Goal: Information Seeking & Learning: Learn about a topic

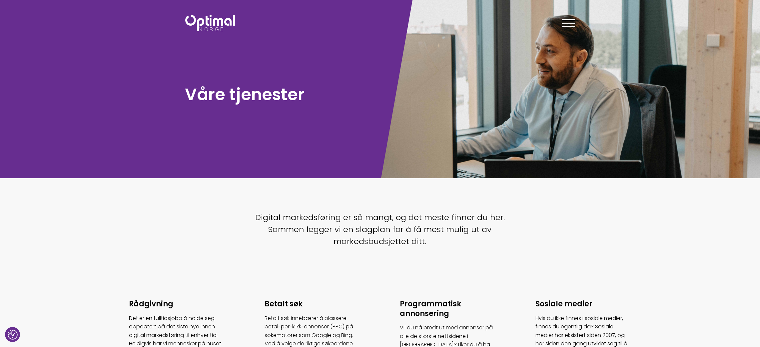
click at [113, 210] on section "Digital markedsføring er så mangt, og det meste finner du her. Sammen legger vi…" at bounding box center [380, 232] width 760 height 68
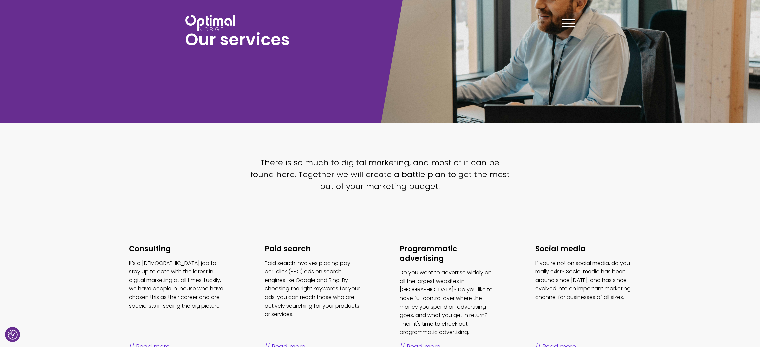
scroll to position [150, 0]
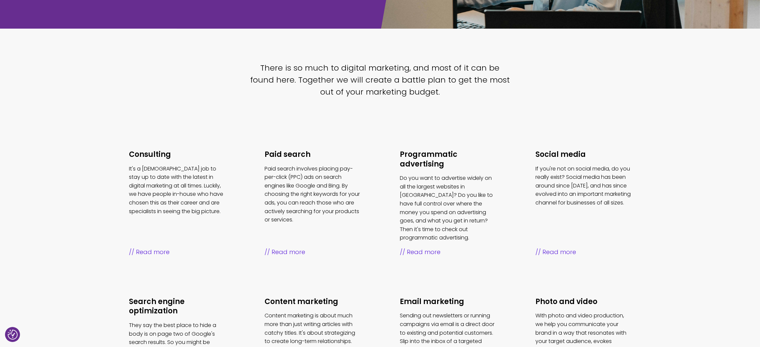
click at [58, 154] on section "Consulting It's a [DEMOGRAPHIC_DATA] job to stay up to date with the latest in …" at bounding box center [380, 272] width 760 height 311
drag, startPoint x: 396, startPoint y: 150, endPoint x: 450, endPoint y: 166, distance: 56.7
click at [450, 166] on ul "Consulting It's a [DEMOGRAPHIC_DATA] job to stay up to date with the latest in …" at bounding box center [380, 268] width 542 height 277
copy font "Programmatic advertising"
drag, startPoint x: 548, startPoint y: 153, endPoint x: 597, endPoint y: 149, distance: 48.5
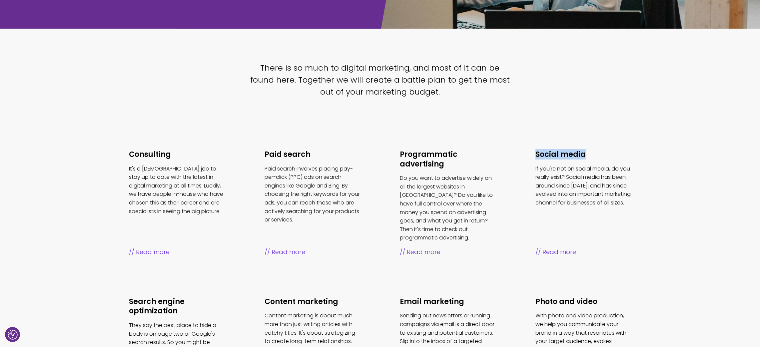
click at [506, 149] on ul "Consulting It's a [DEMOGRAPHIC_DATA] job to stay up to date with the latest in …" at bounding box center [380, 268] width 542 height 277
copy font "Social media"
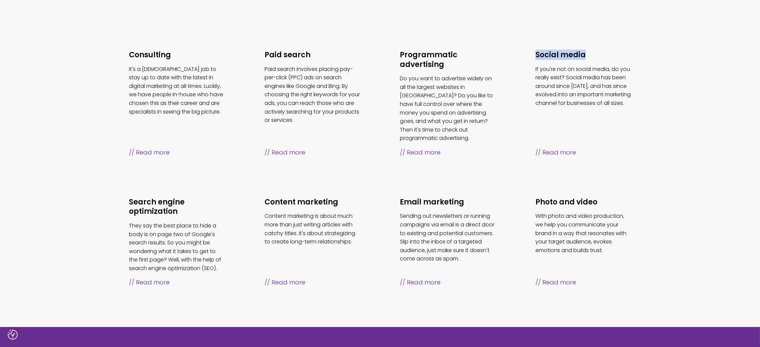
scroll to position [250, 0]
drag, startPoint x: 120, startPoint y: 187, endPoint x: 187, endPoint y: 199, distance: 68.1
click at [187, 199] on ul "Consulting It's a [DEMOGRAPHIC_DATA] job to stay up to date with the latest in …" at bounding box center [380, 168] width 542 height 277
copy font "Search engine optimization"
click at [83, 140] on section "Consulting It's a [DEMOGRAPHIC_DATA] job to stay up to date with the latest in …" at bounding box center [380, 172] width 760 height 311
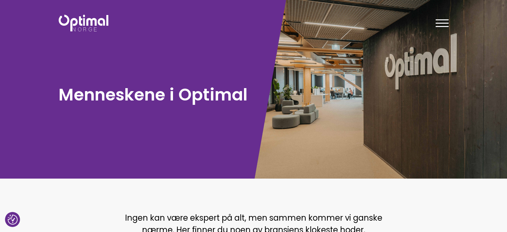
scroll to position [100, 0]
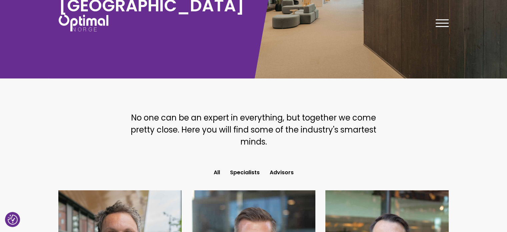
click at [58, 105] on section "No one can be an expert in everything, but together we come pretty close. Here …" at bounding box center [253, 132] width 507 height 68
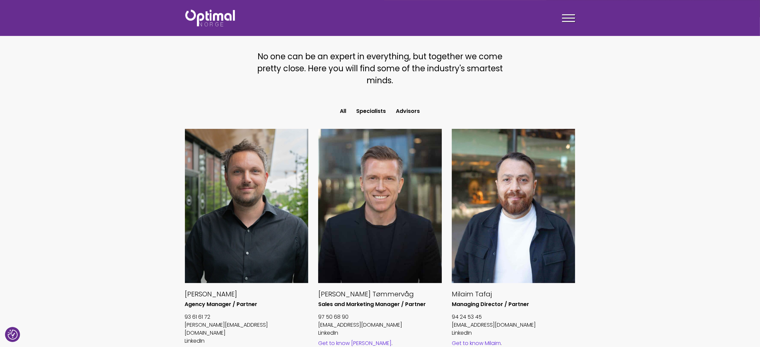
scroll to position [183, 0]
